Goal: Information Seeking & Learning: Learn about a topic

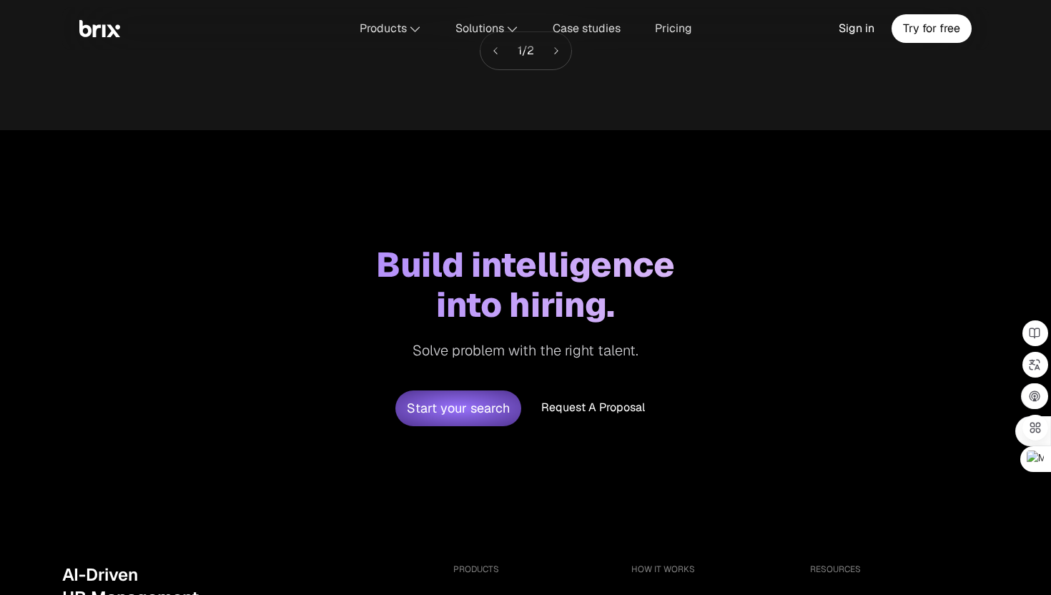
scroll to position [5723, 0]
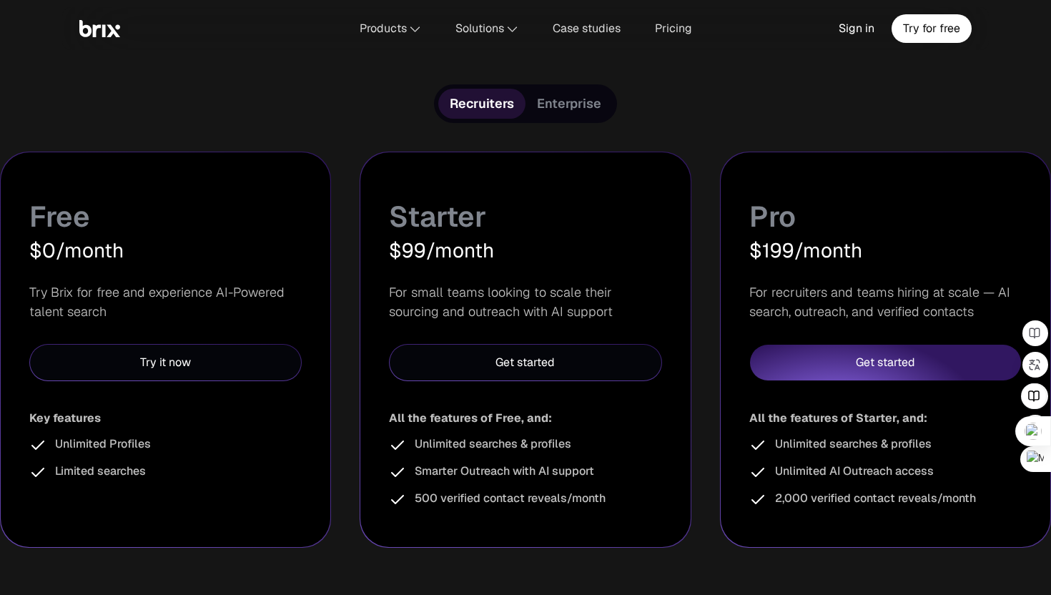
scroll to position [285, 0]
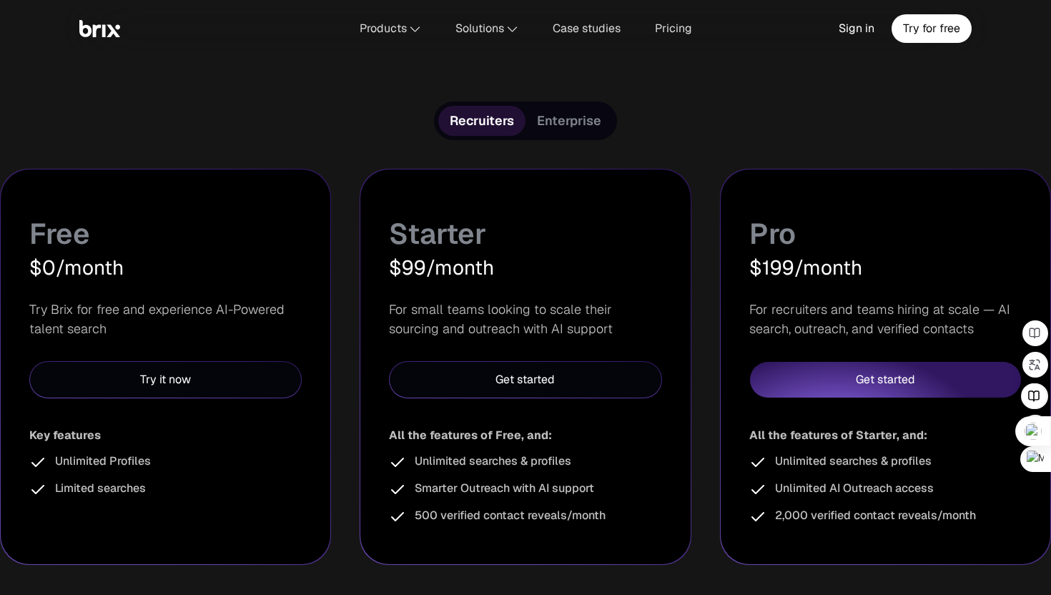
click at [565, 117] on span "Enterprise" at bounding box center [569, 120] width 64 height 17
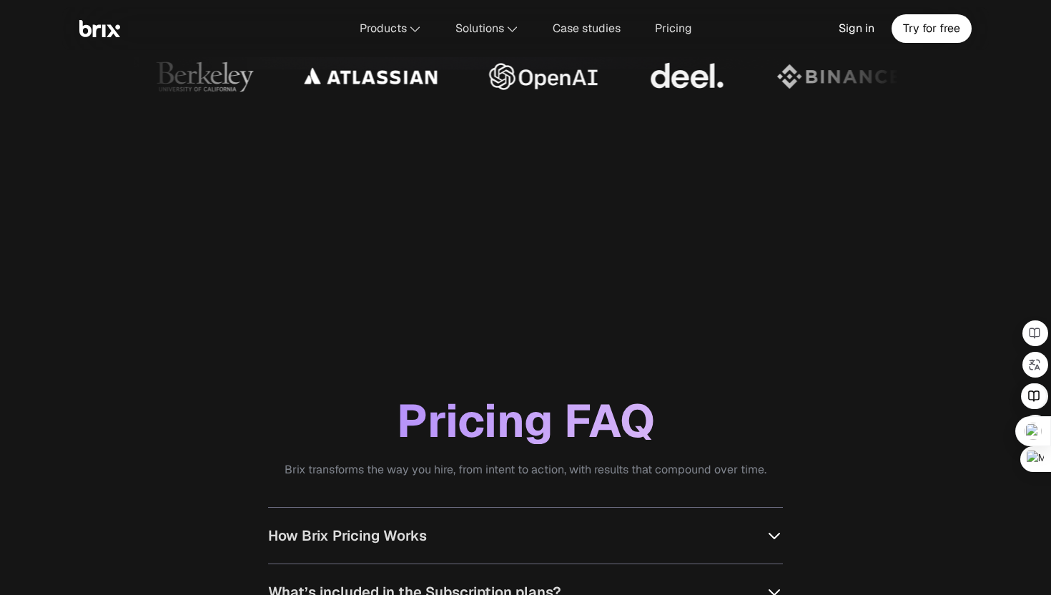
scroll to position [1482, 0]
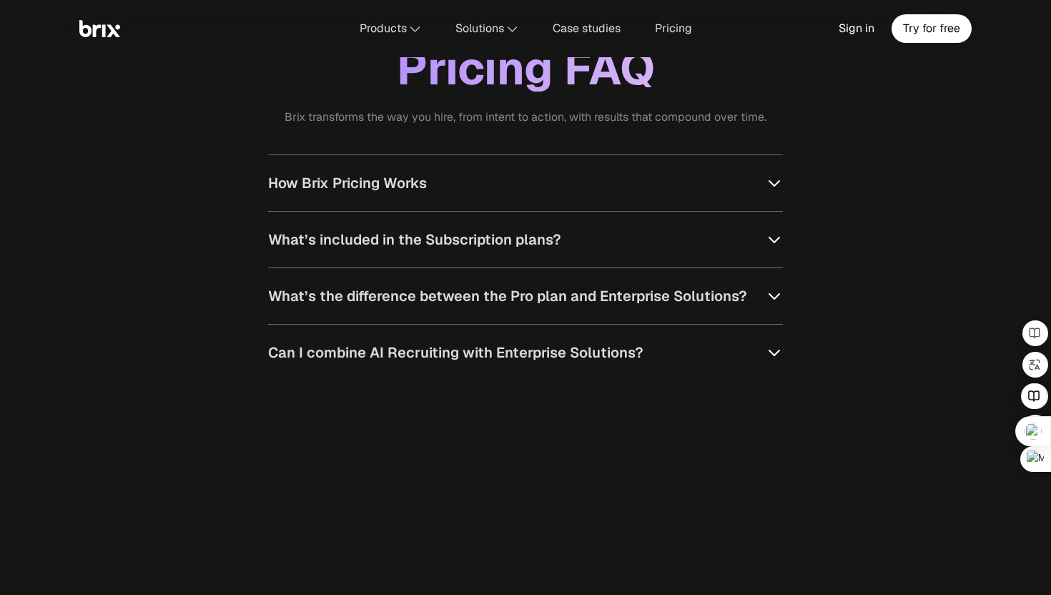
click at [502, 163] on button "How Brix Pricing Works" at bounding box center [525, 183] width 515 height 56
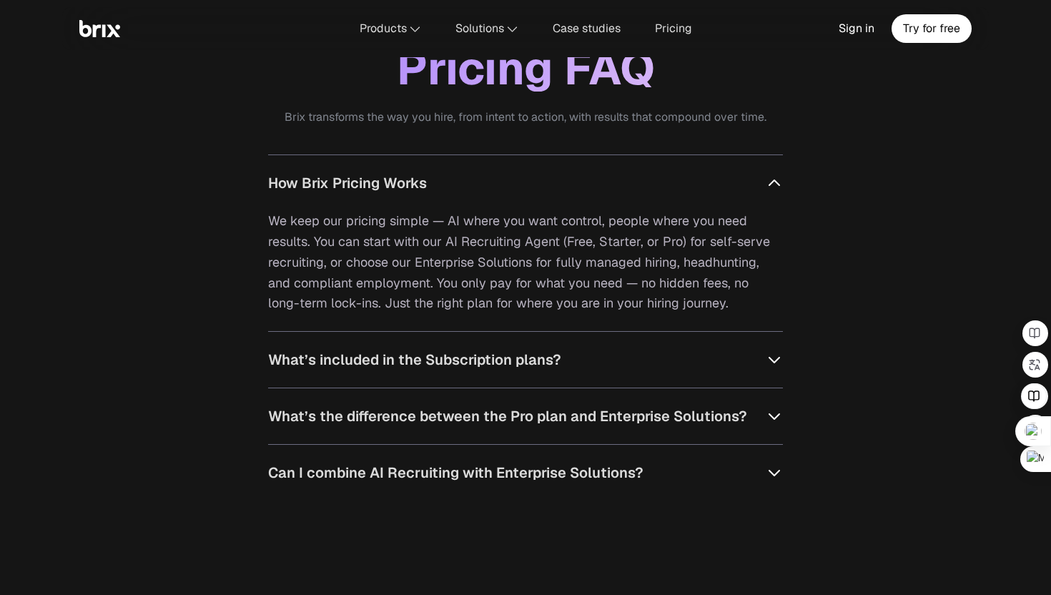
scroll to position [1669, 0]
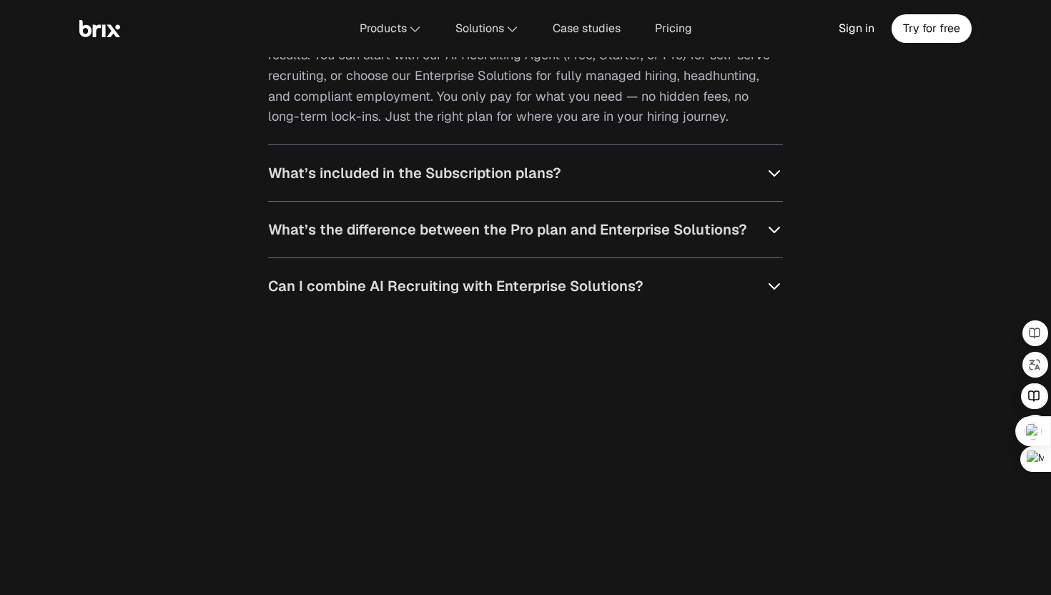
click at [538, 192] on button "What’s included in the Subscription plans?" at bounding box center [525, 173] width 515 height 56
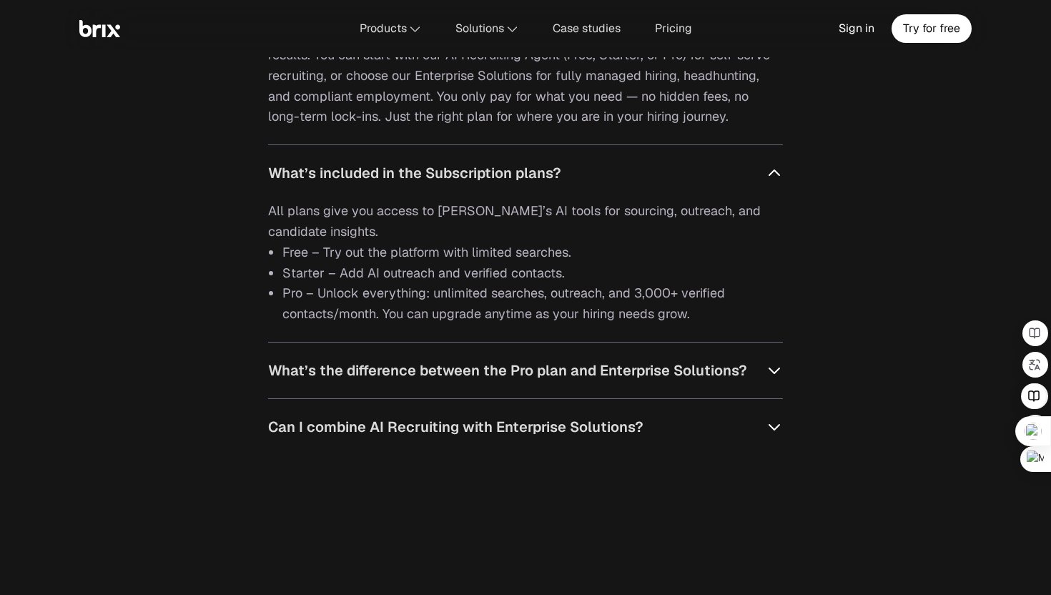
click at [531, 338] on div "All plans give you access to Brix’s AI tools for sourcing, outreach, and candid…" at bounding box center [525, 271] width 515 height 141
click at [527, 366] on span "What’s the difference between the Pro plan and Enterprise Solutions?" at bounding box center [507, 370] width 479 height 21
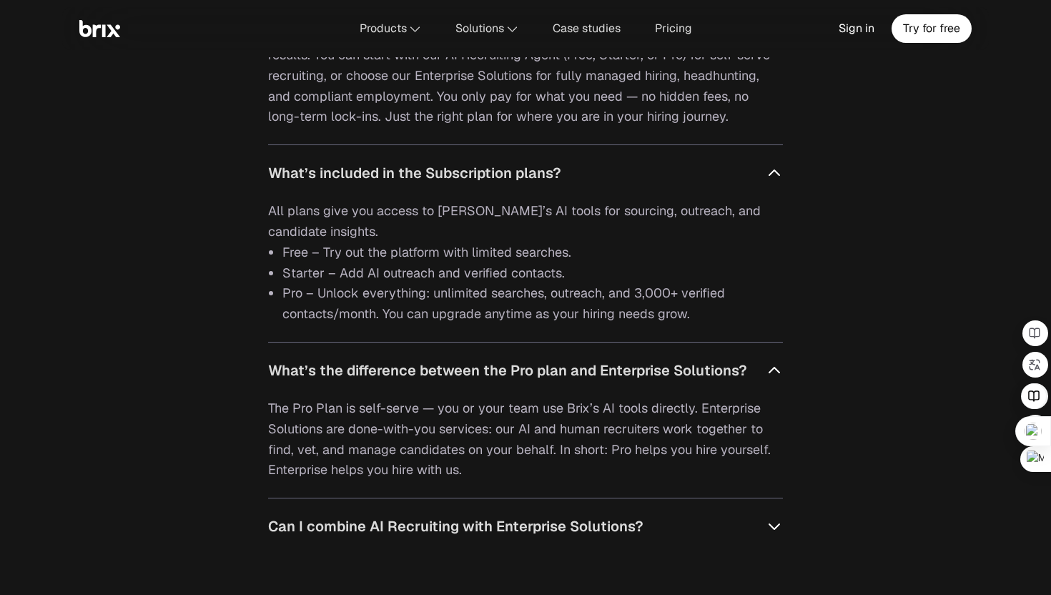
scroll to position [1810, 0]
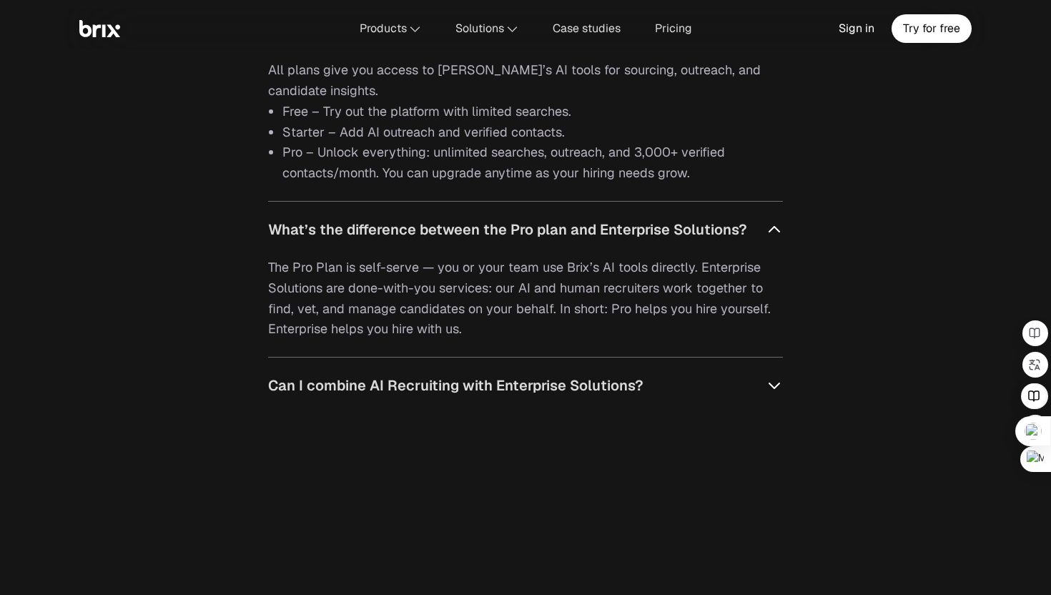
click at [514, 390] on span "Can I combine AI Recruiting with Enterprise Solutions?" at bounding box center [456, 385] width 376 height 21
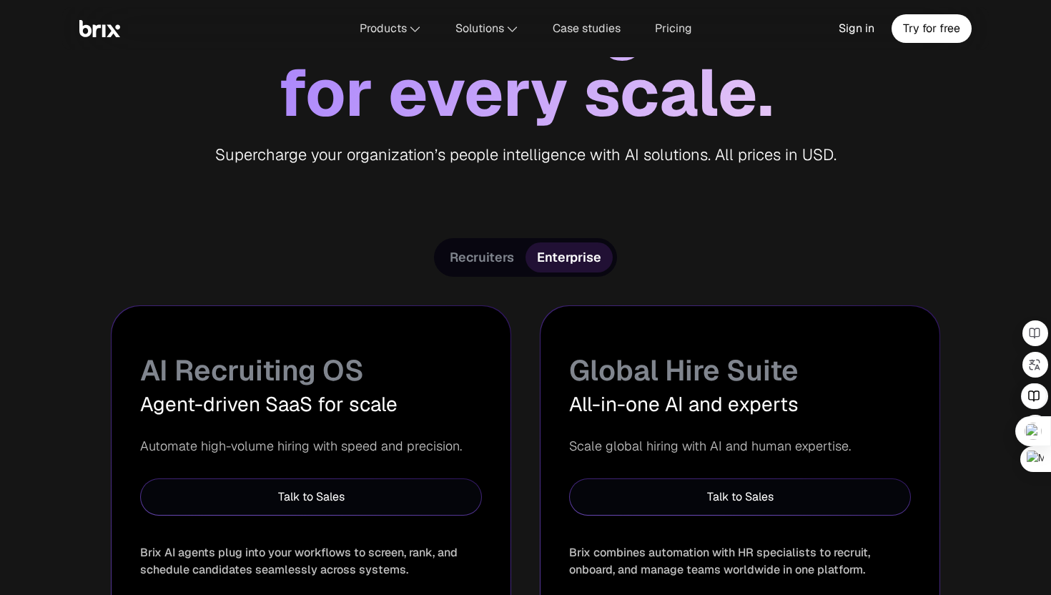
scroll to position [329, 0]
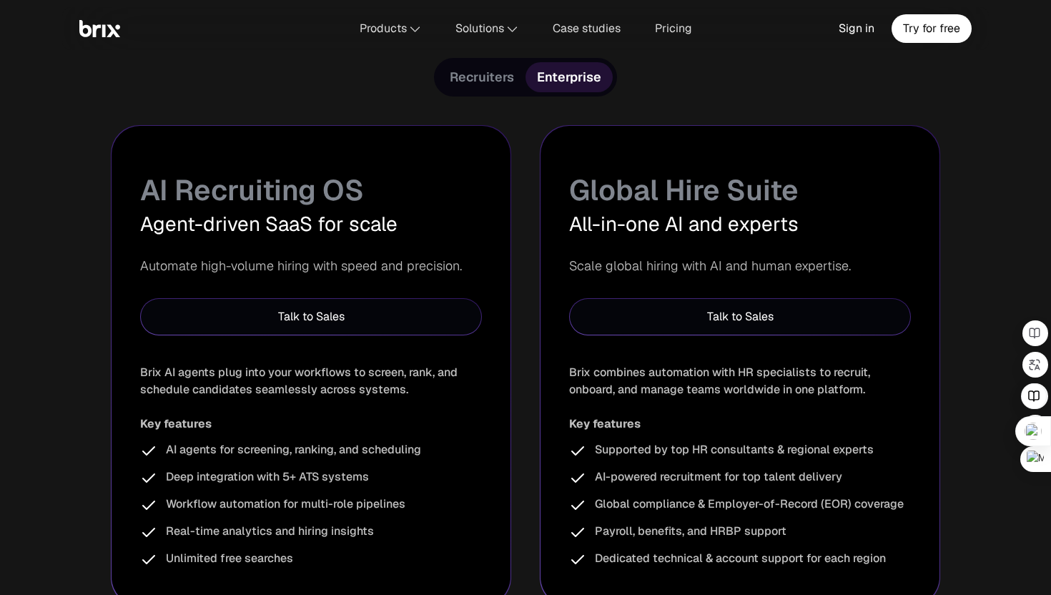
click at [478, 83] on span "Recruiters" at bounding box center [482, 77] width 64 height 17
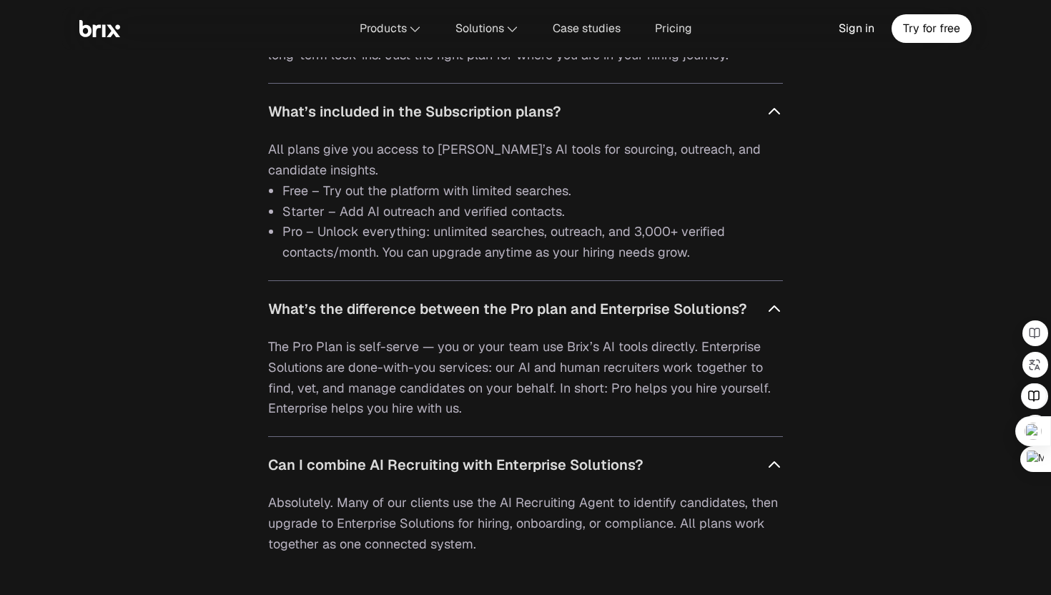
scroll to position [1646, 0]
